Goal: Task Accomplishment & Management: Manage account settings

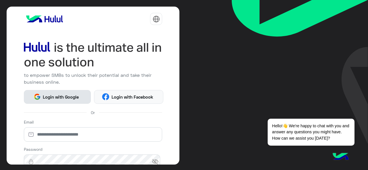
click at [68, 97] on span "Login with Google" at bounding box center [61, 97] width 40 height 7
